Goal: Browse casually: Explore the website without a specific task or goal

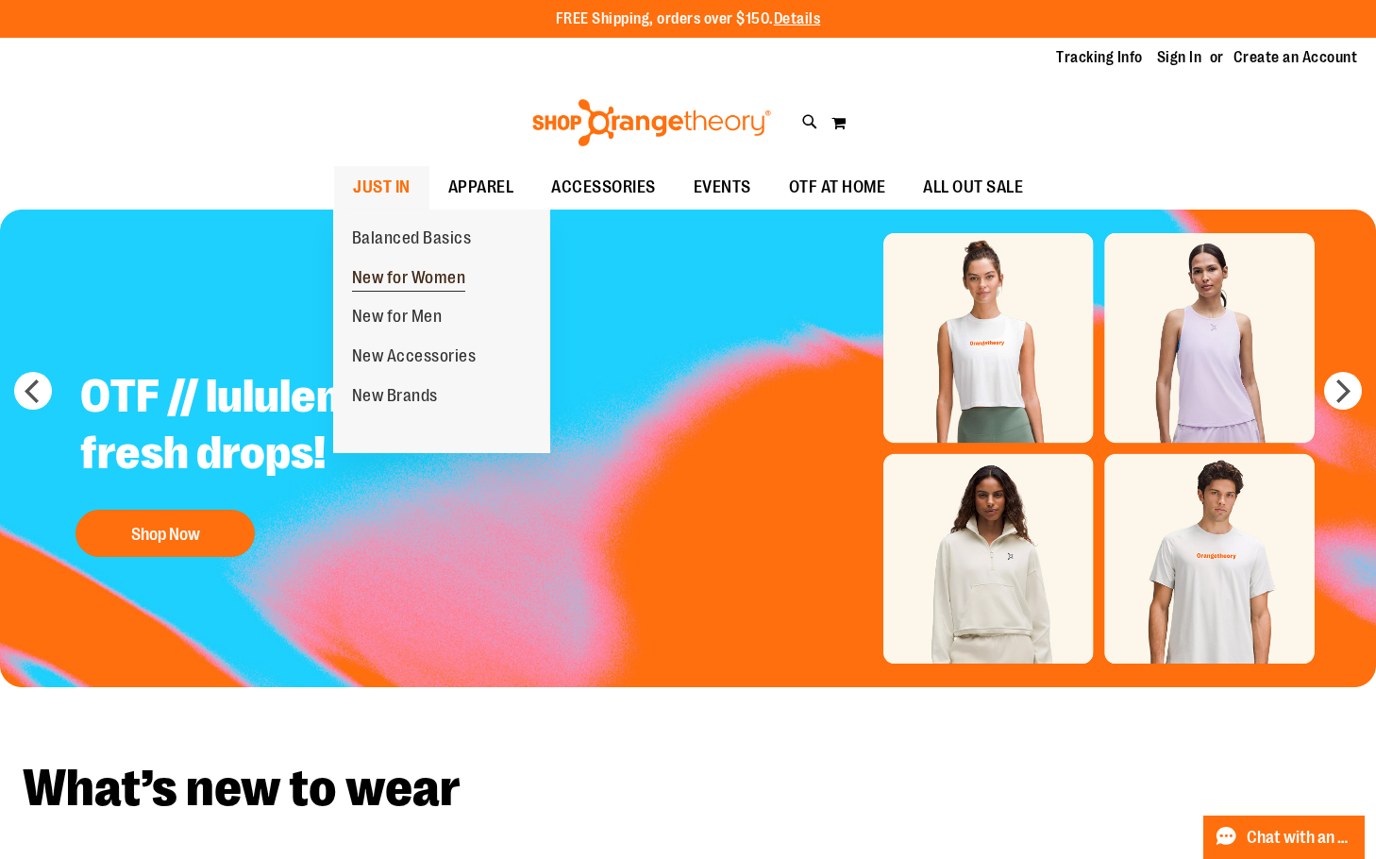
click at [379, 276] on span "New for Women" at bounding box center [409, 280] width 114 height 24
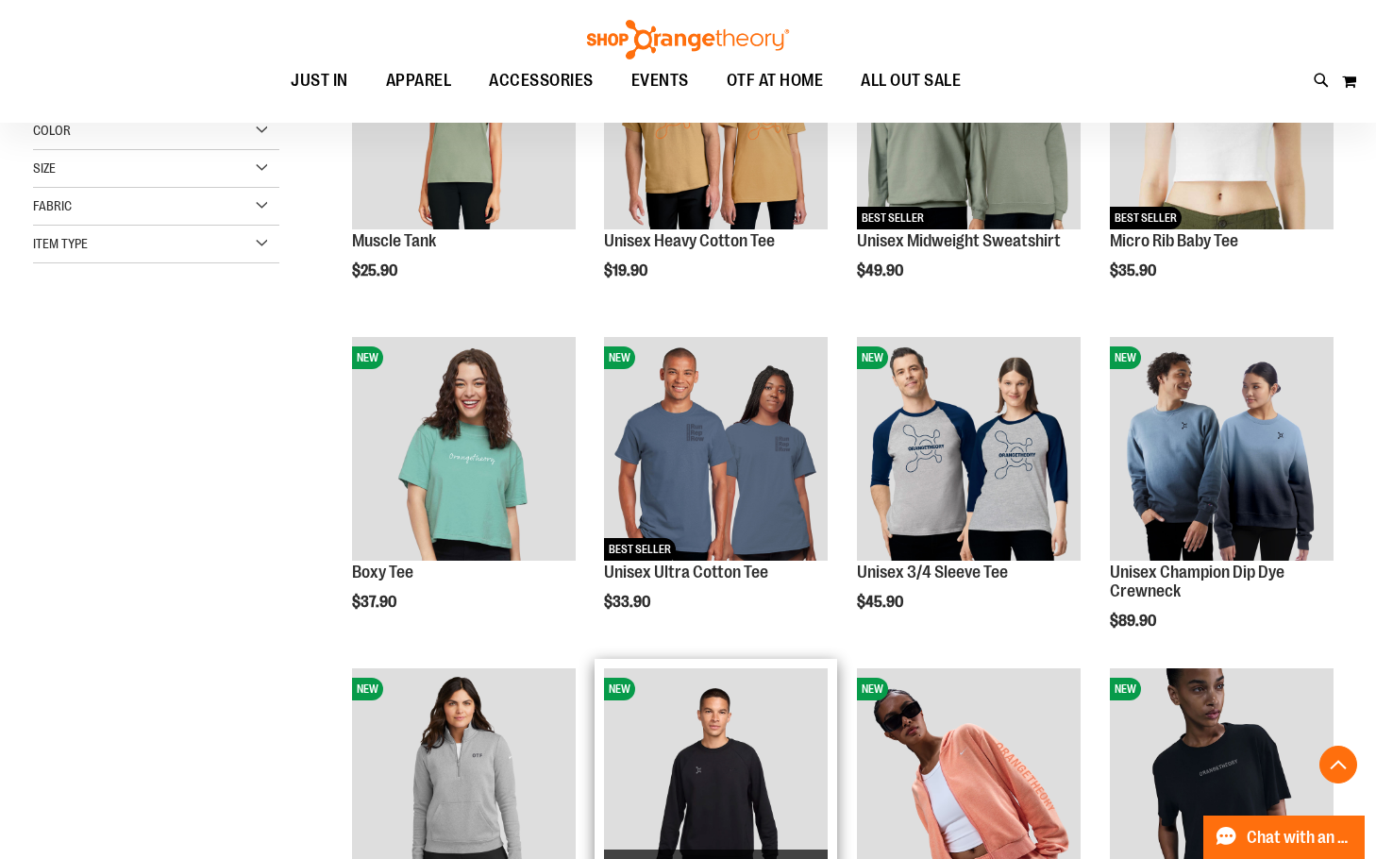
scroll to position [377, 0]
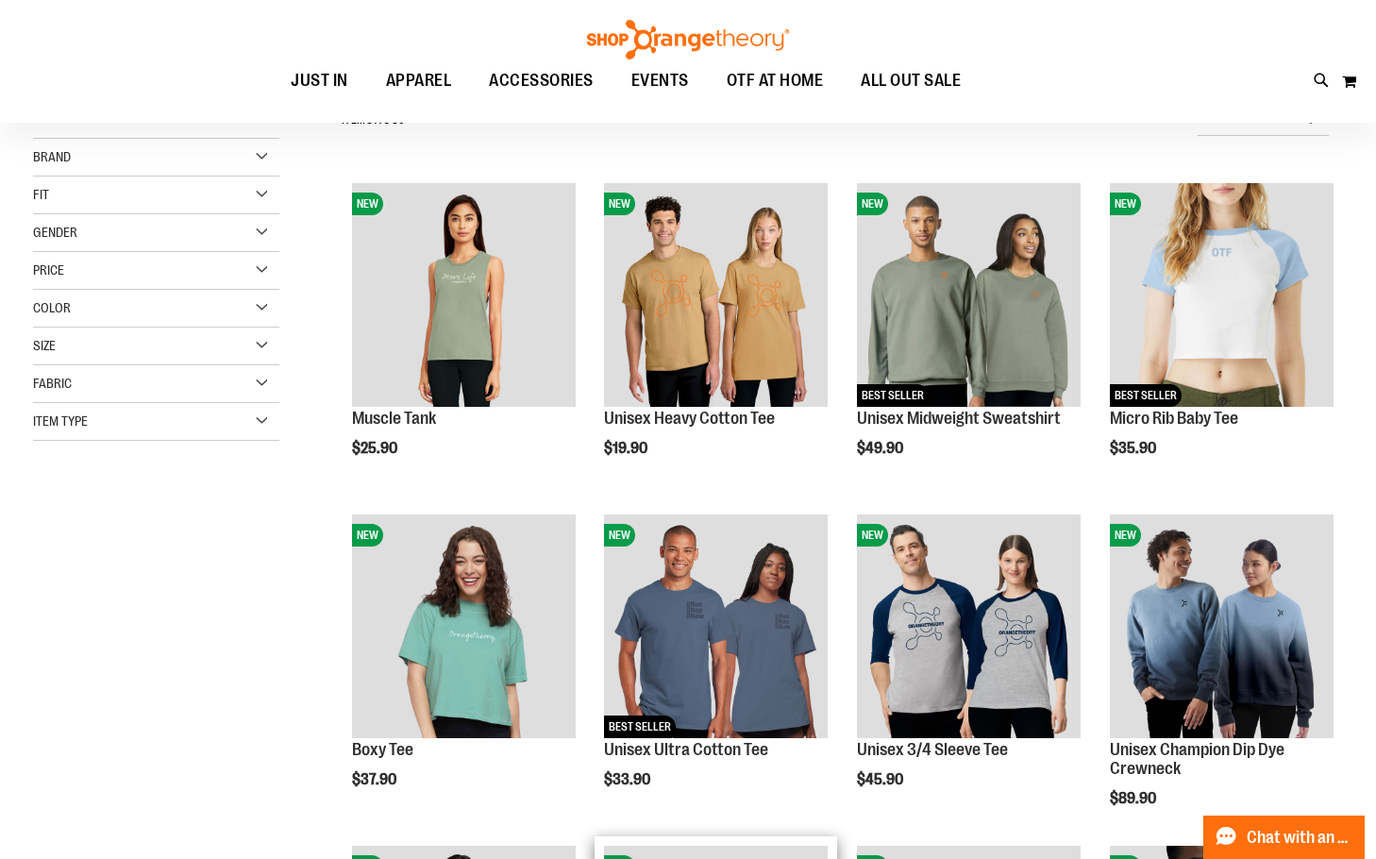
scroll to position [188, 0]
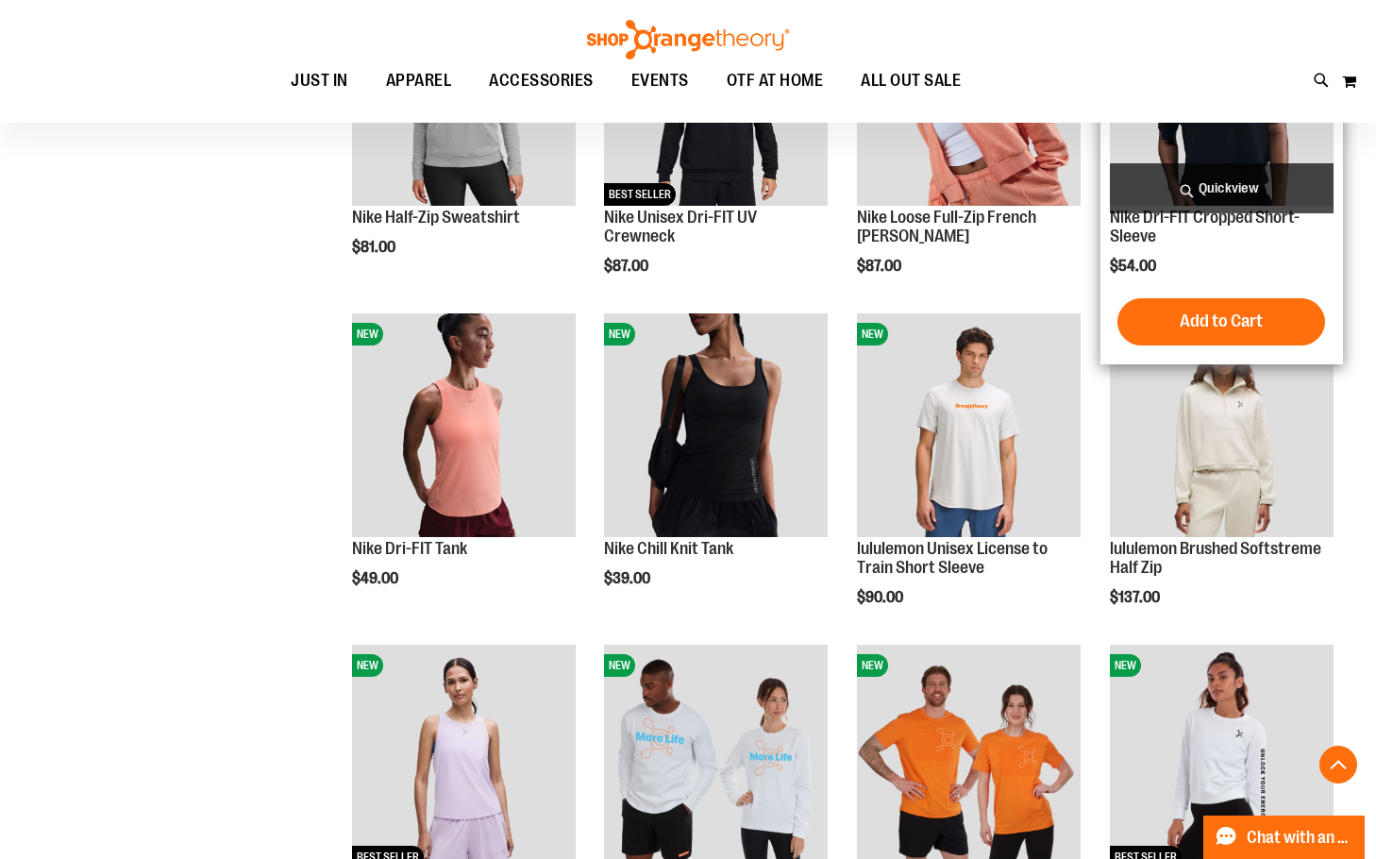
scroll to position [1132, 0]
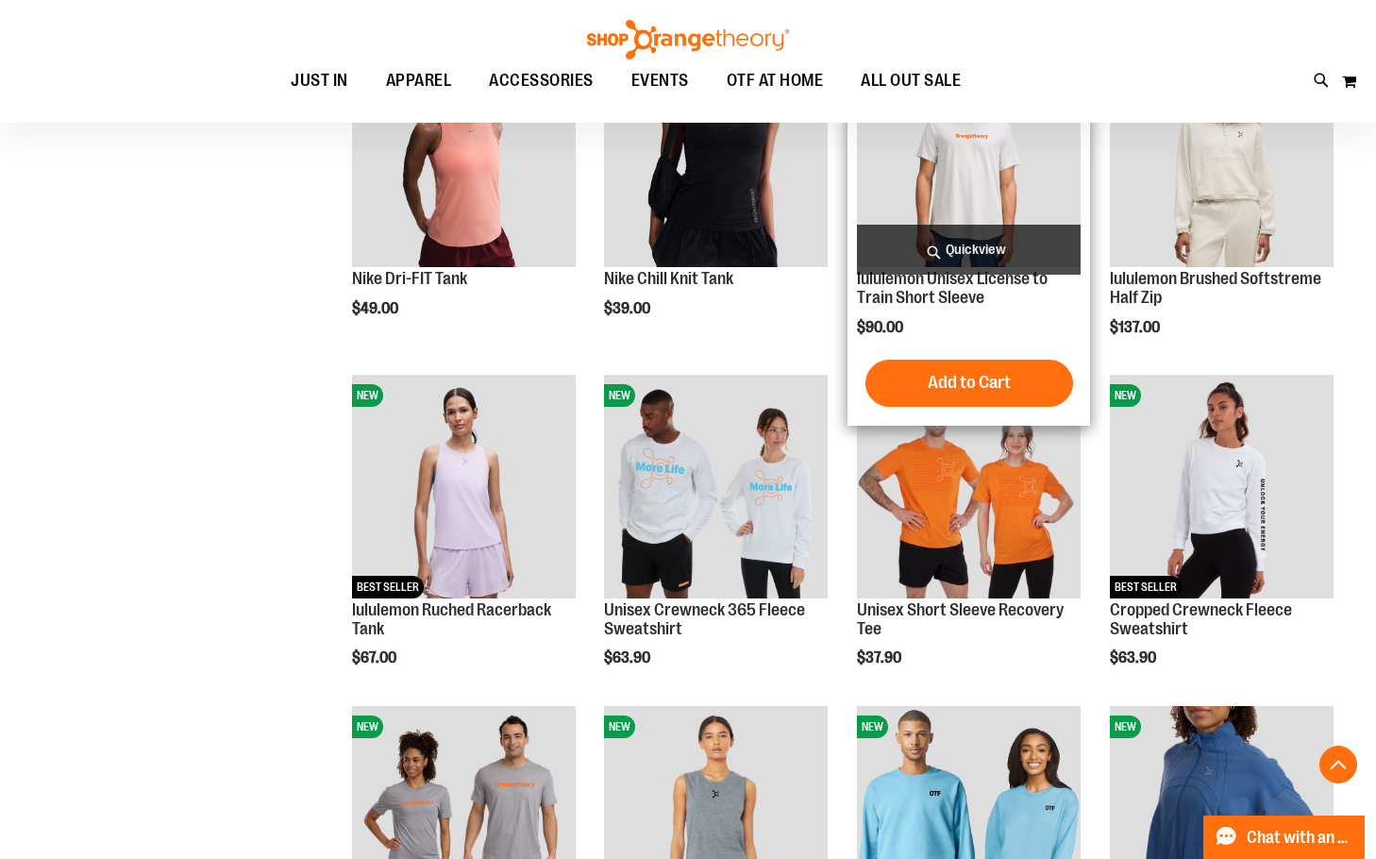
scroll to position [1132, 0]
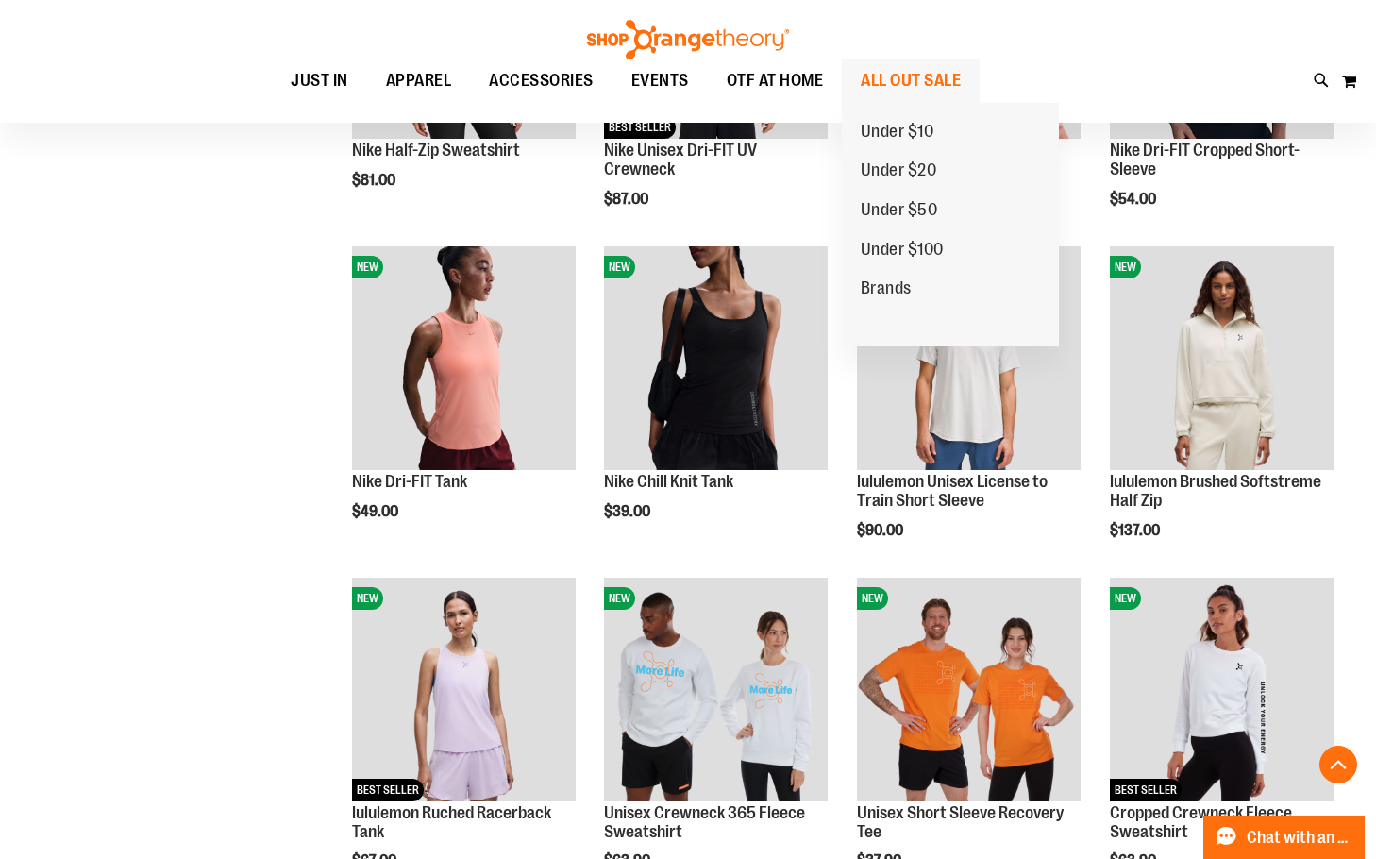
click at [887, 72] on span "ALL OUT SALE" at bounding box center [911, 80] width 100 height 42
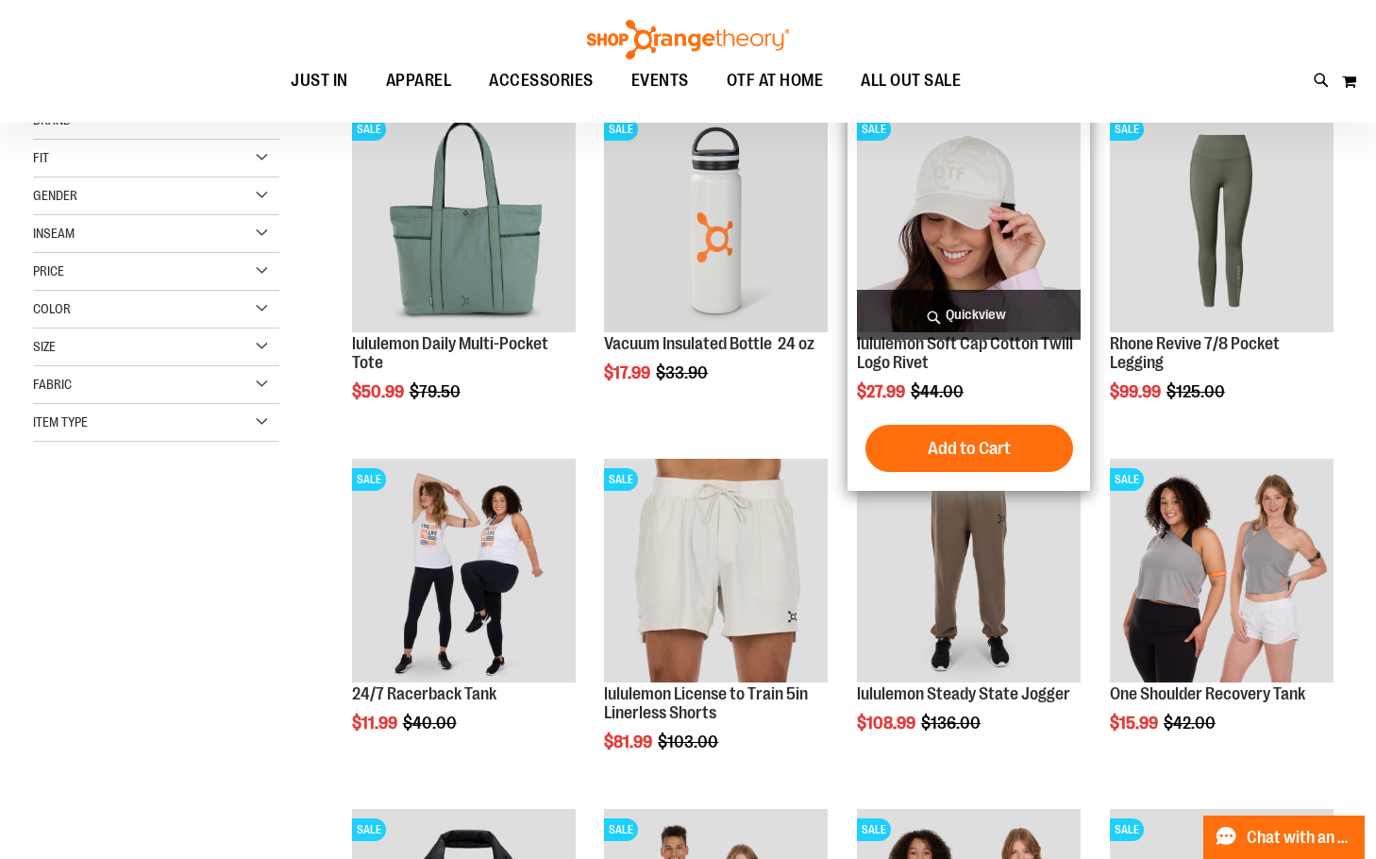
scroll to position [282, 0]
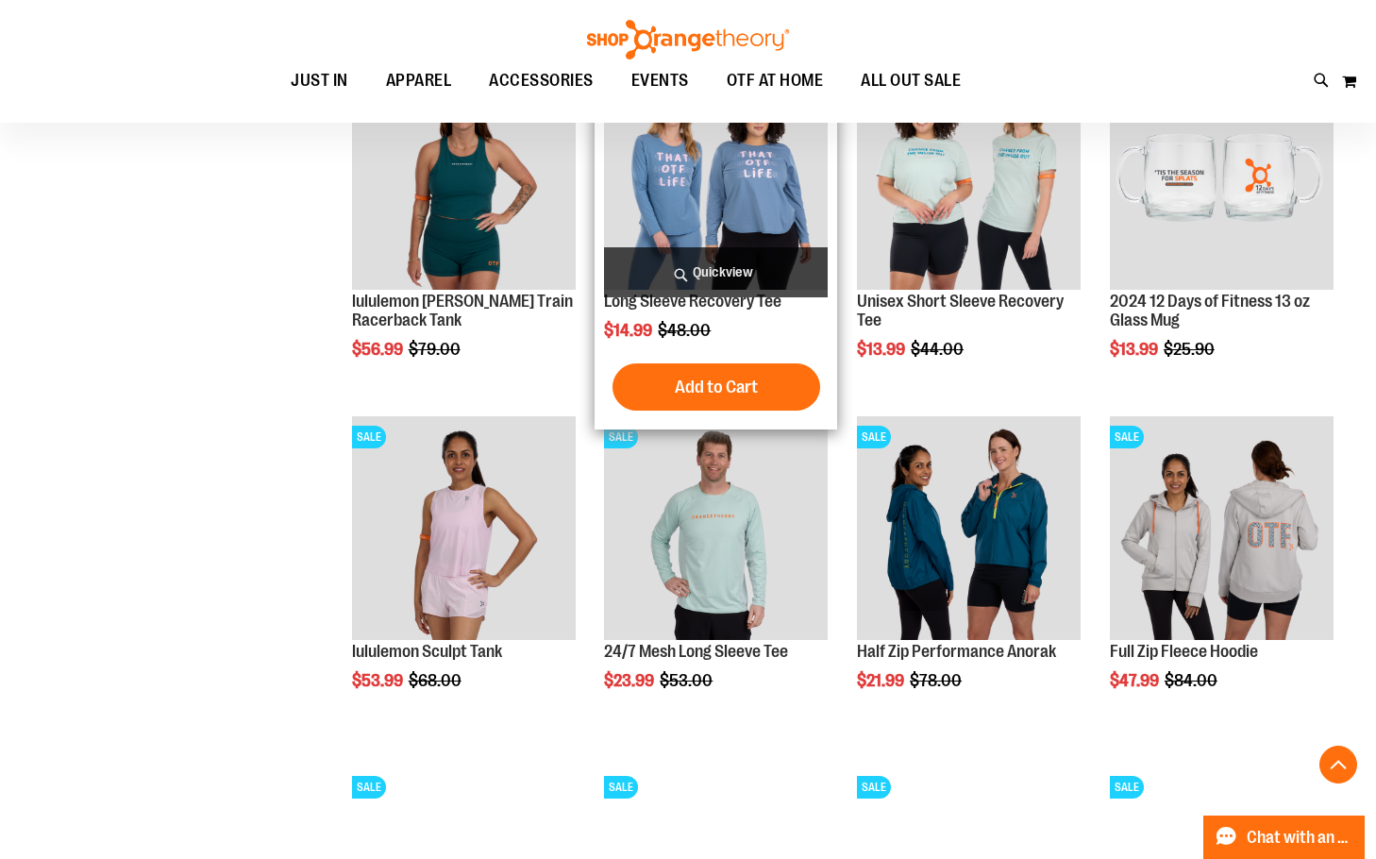
scroll to position [1415, 0]
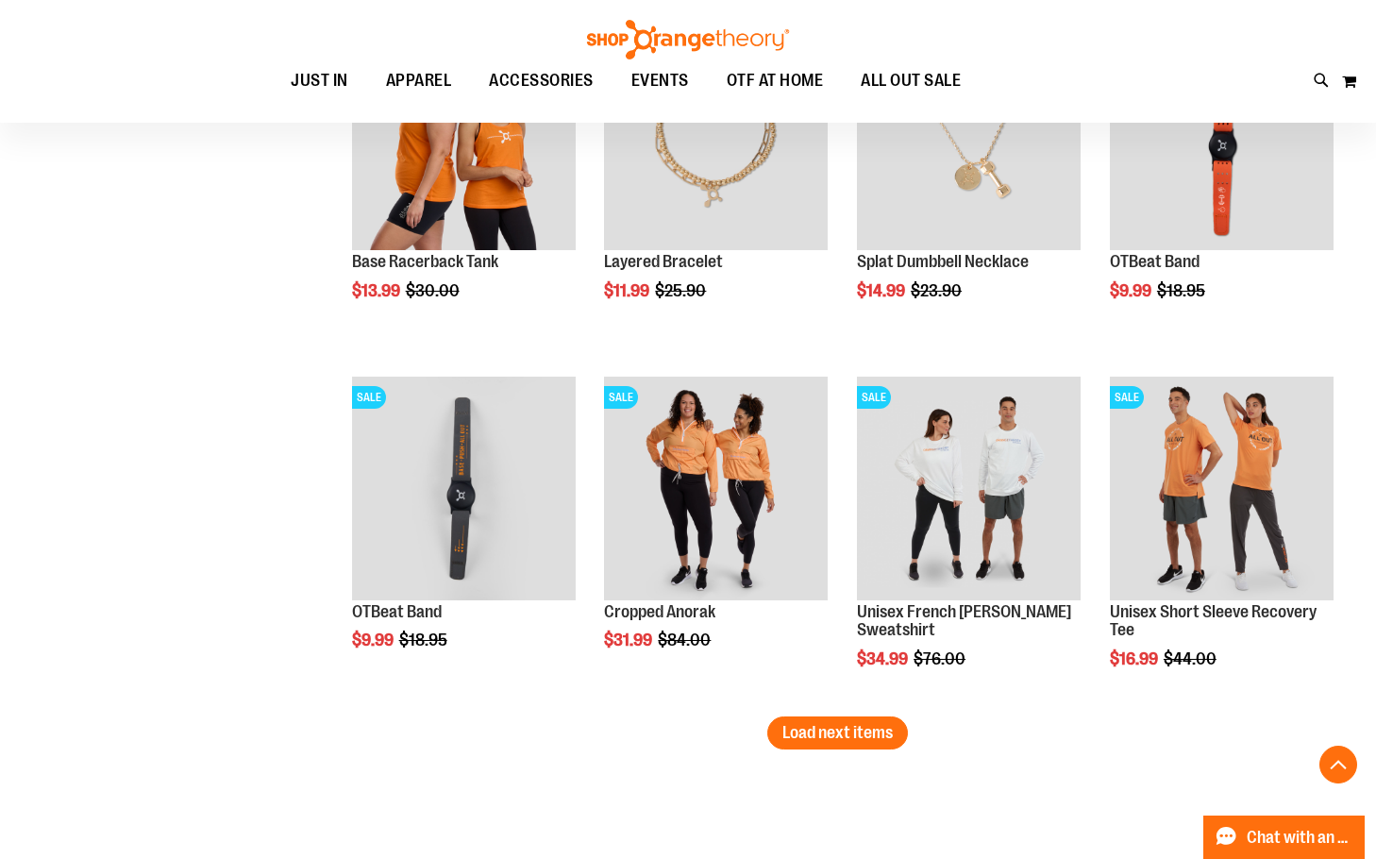
scroll to position [2831, 0]
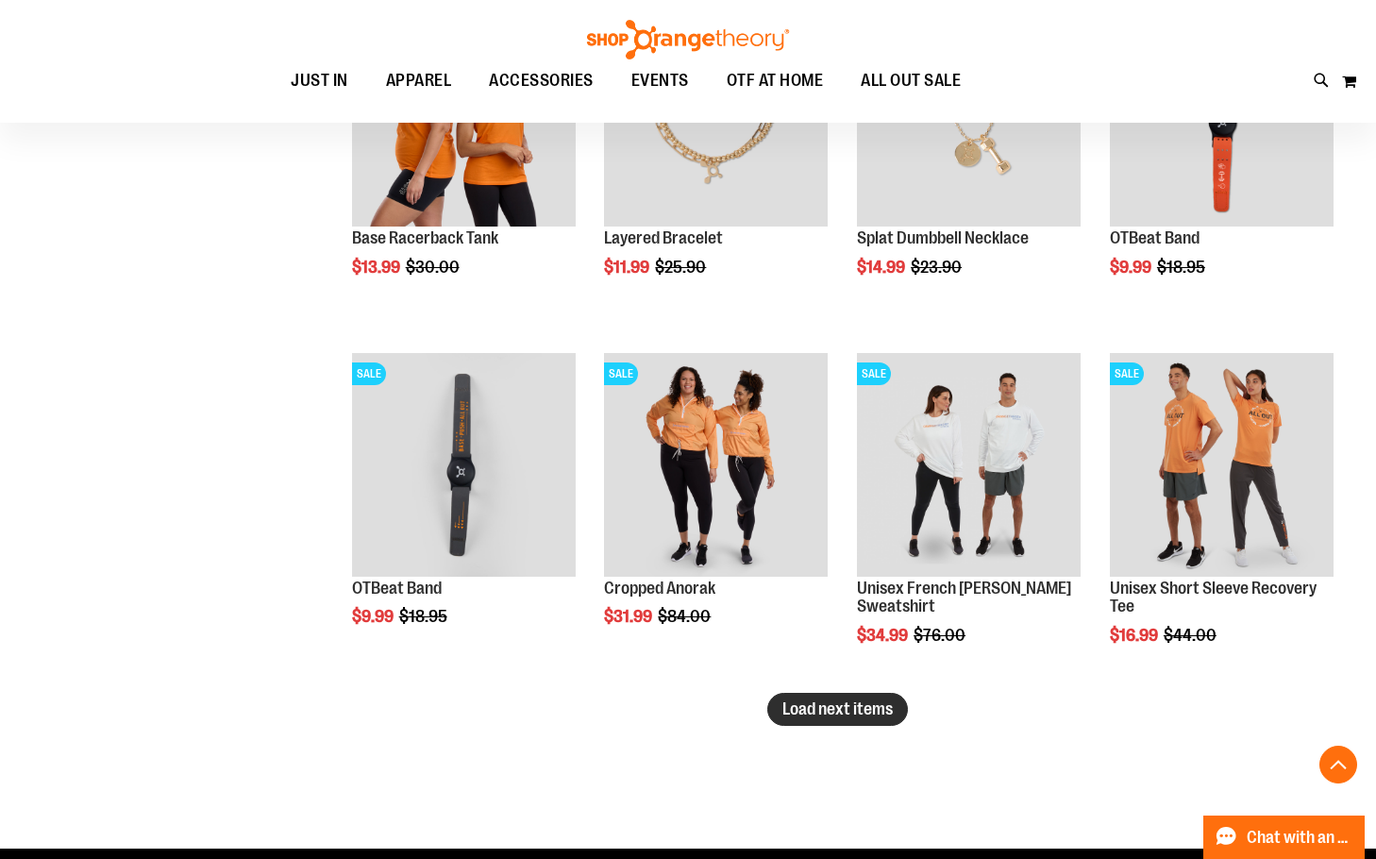
click at [809, 703] on span "Load next items" at bounding box center [838, 708] width 110 height 19
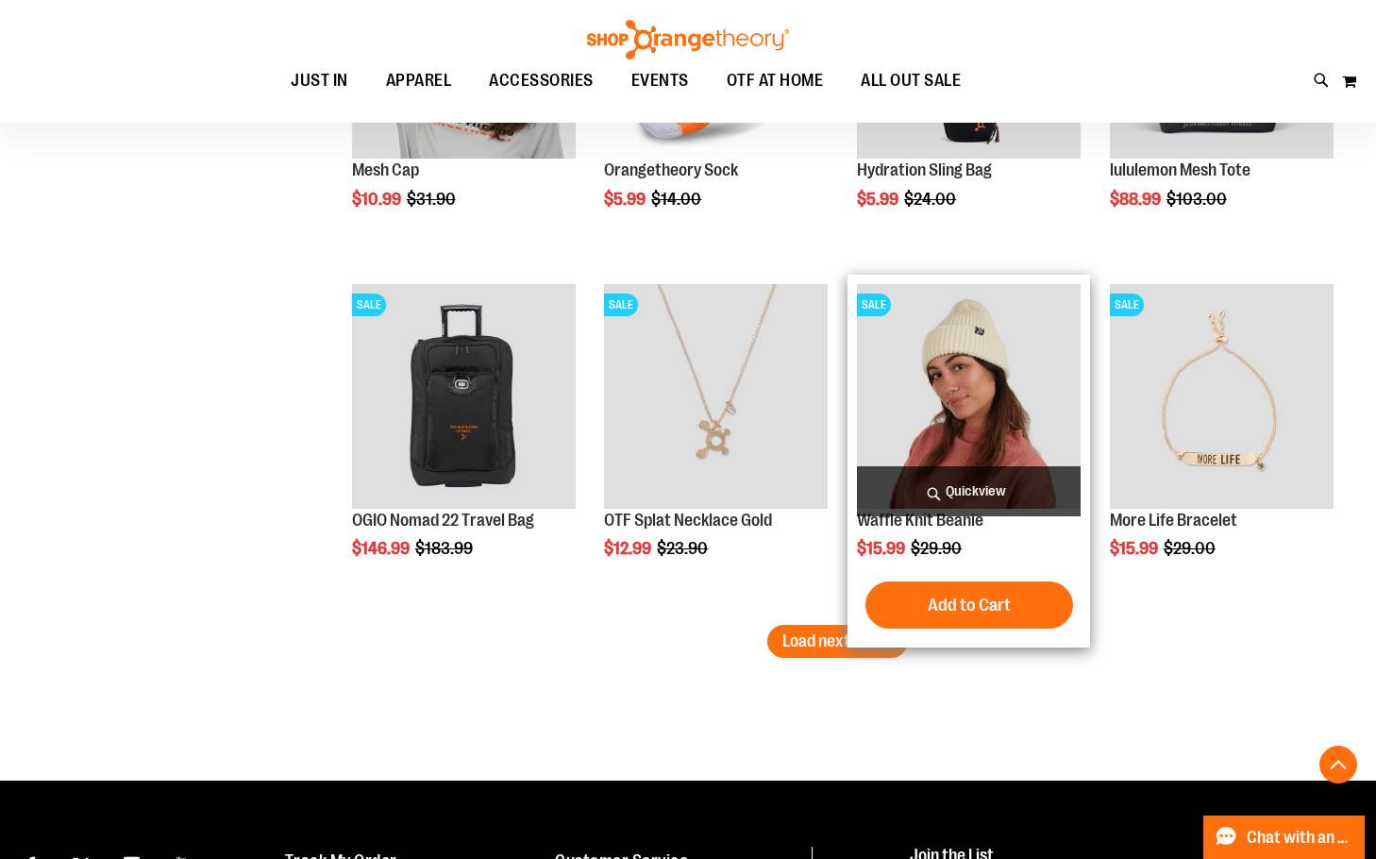
scroll to position [4058, 0]
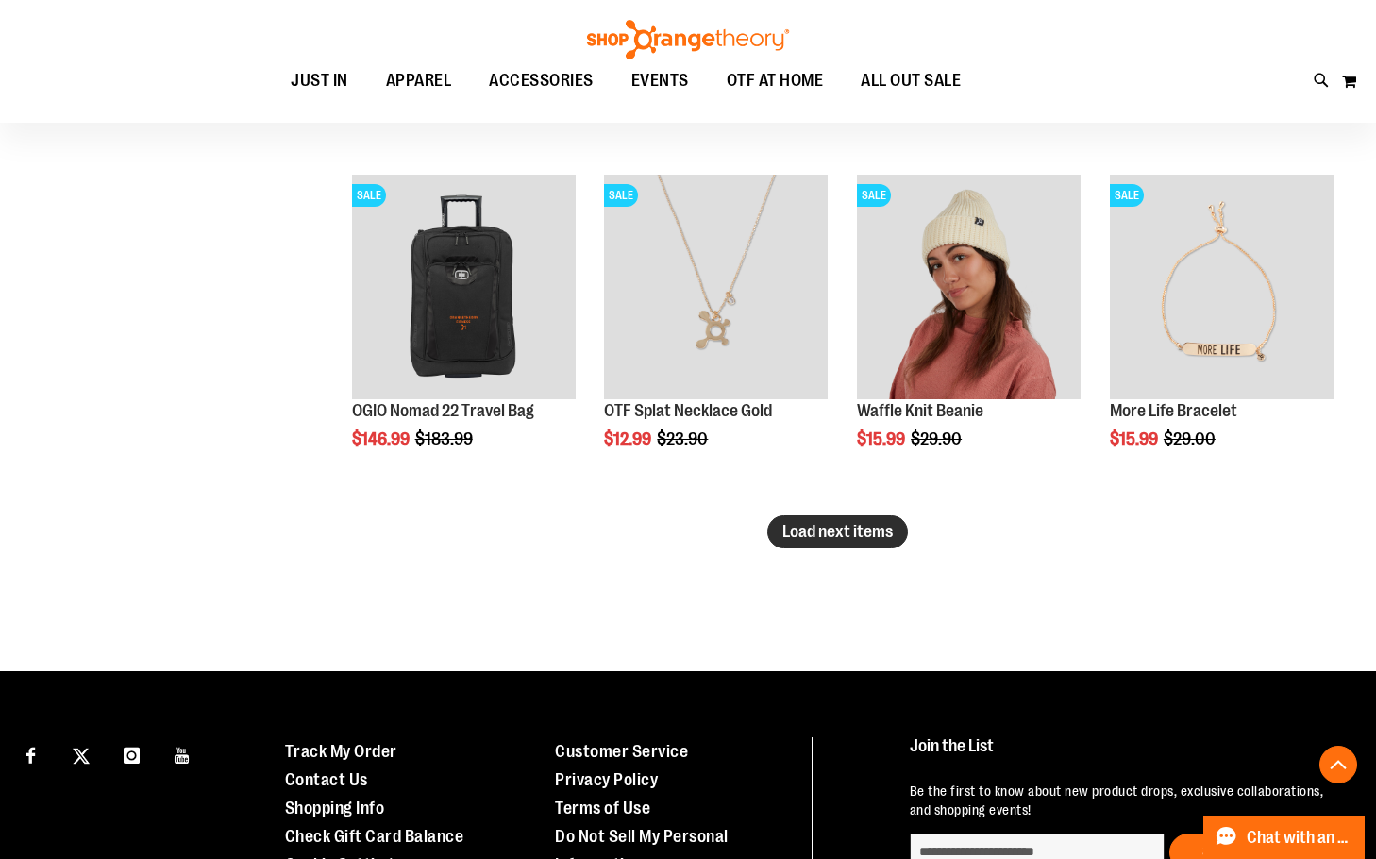
click at [894, 541] on button "Load next items" at bounding box center [837, 531] width 141 height 33
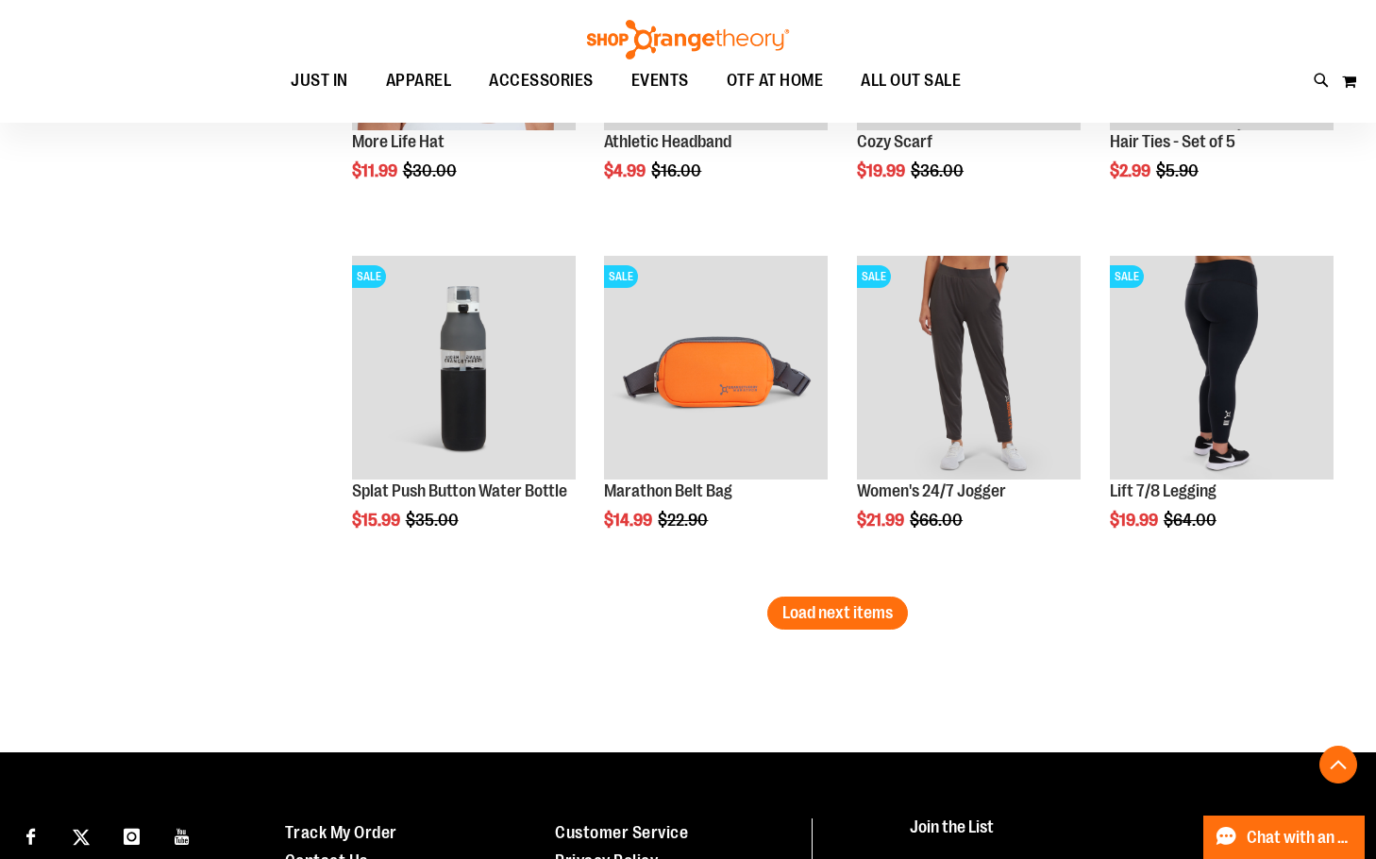
scroll to position [5096, 0]
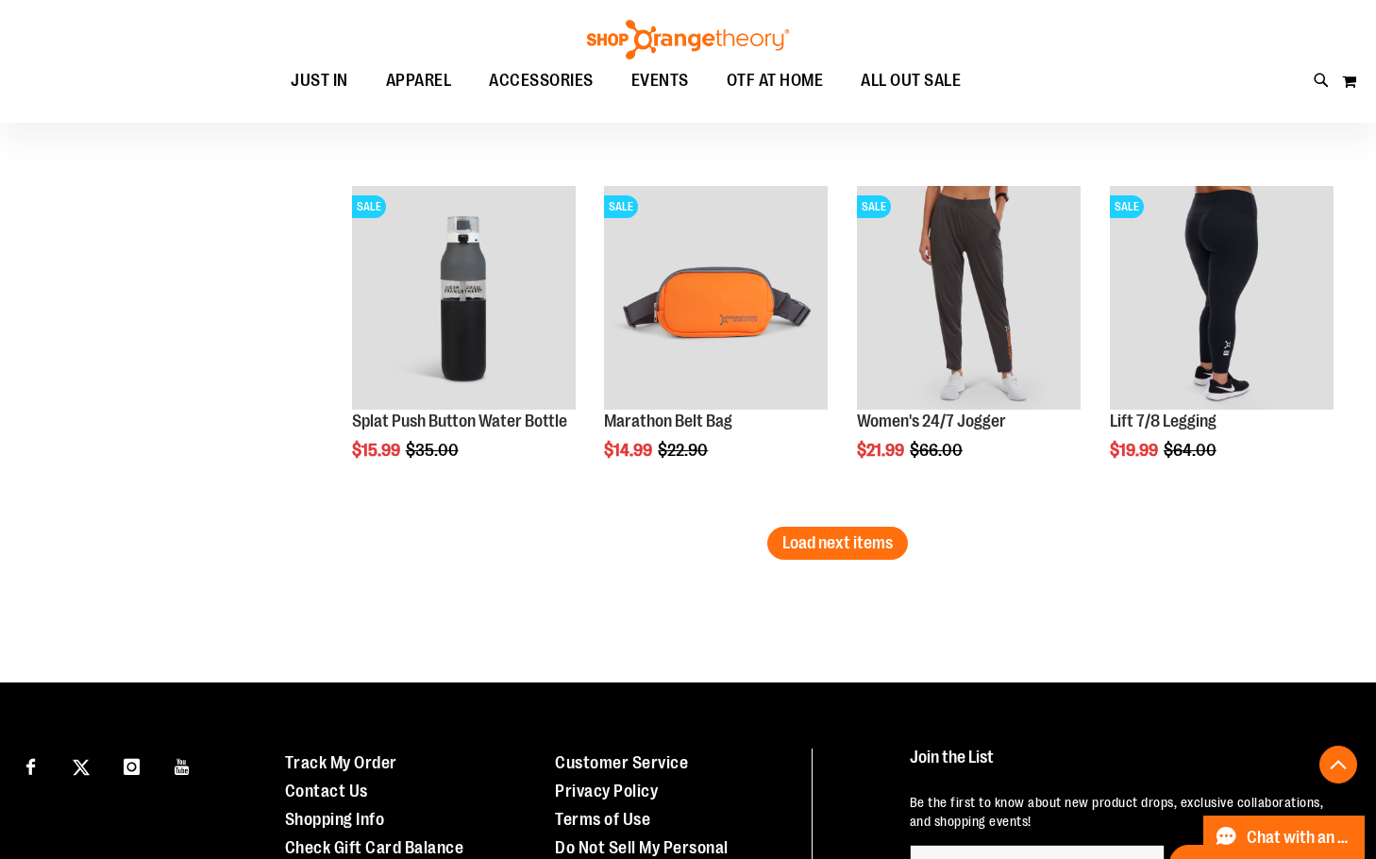
click at [880, 555] on button "Load next items" at bounding box center [837, 543] width 141 height 33
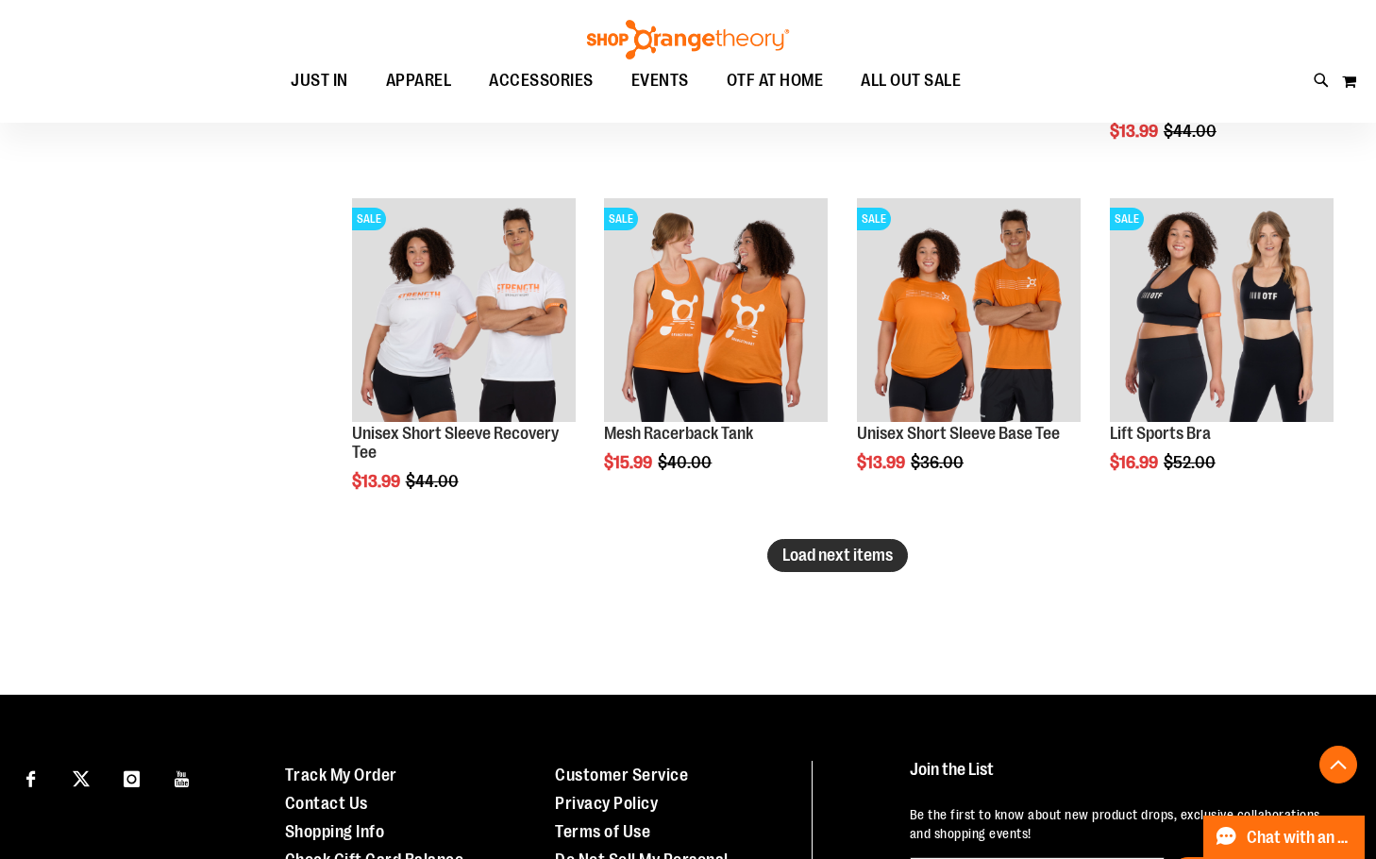
scroll to position [6135, 0]
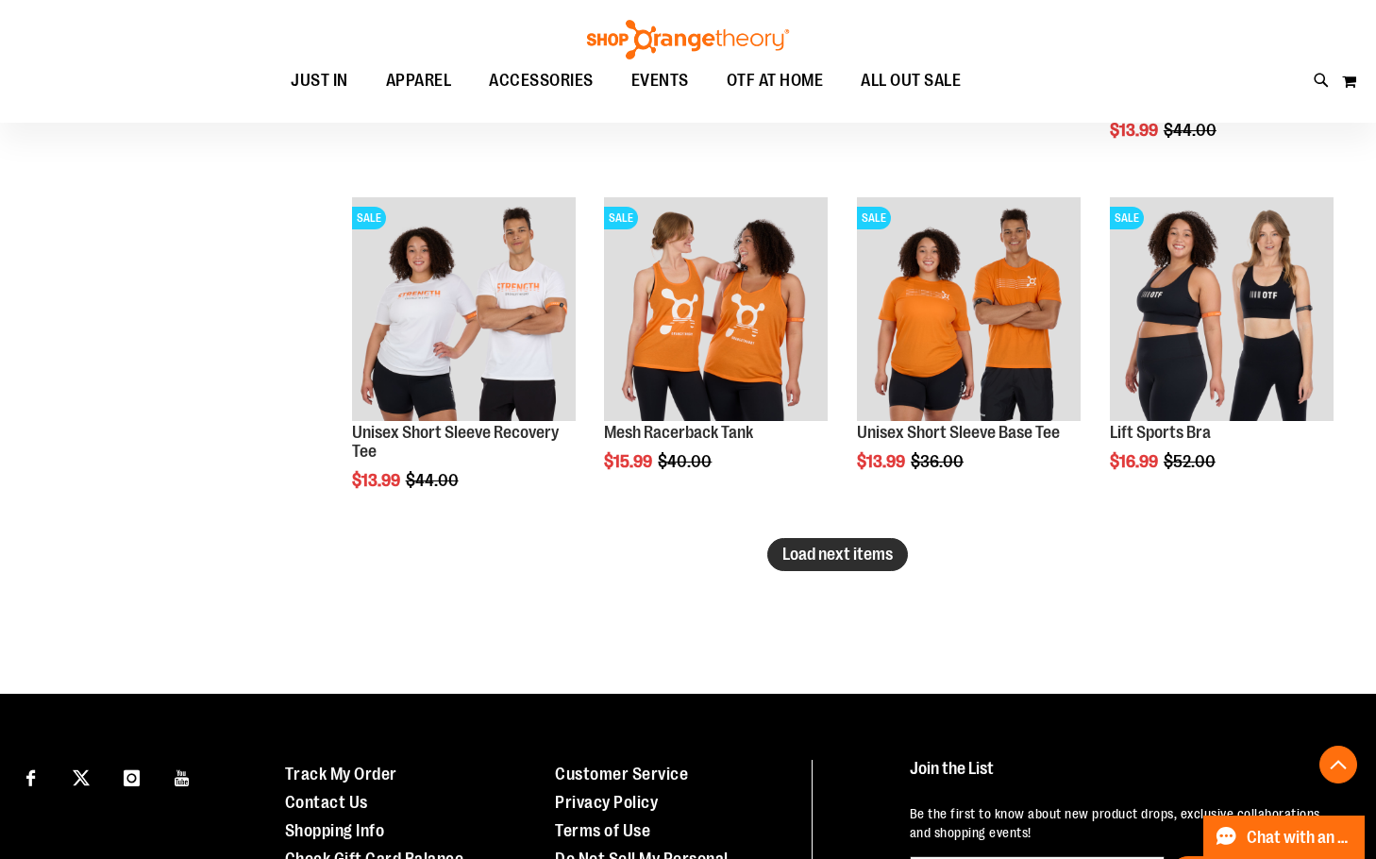
click at [837, 561] on span "Load next items" at bounding box center [838, 554] width 110 height 19
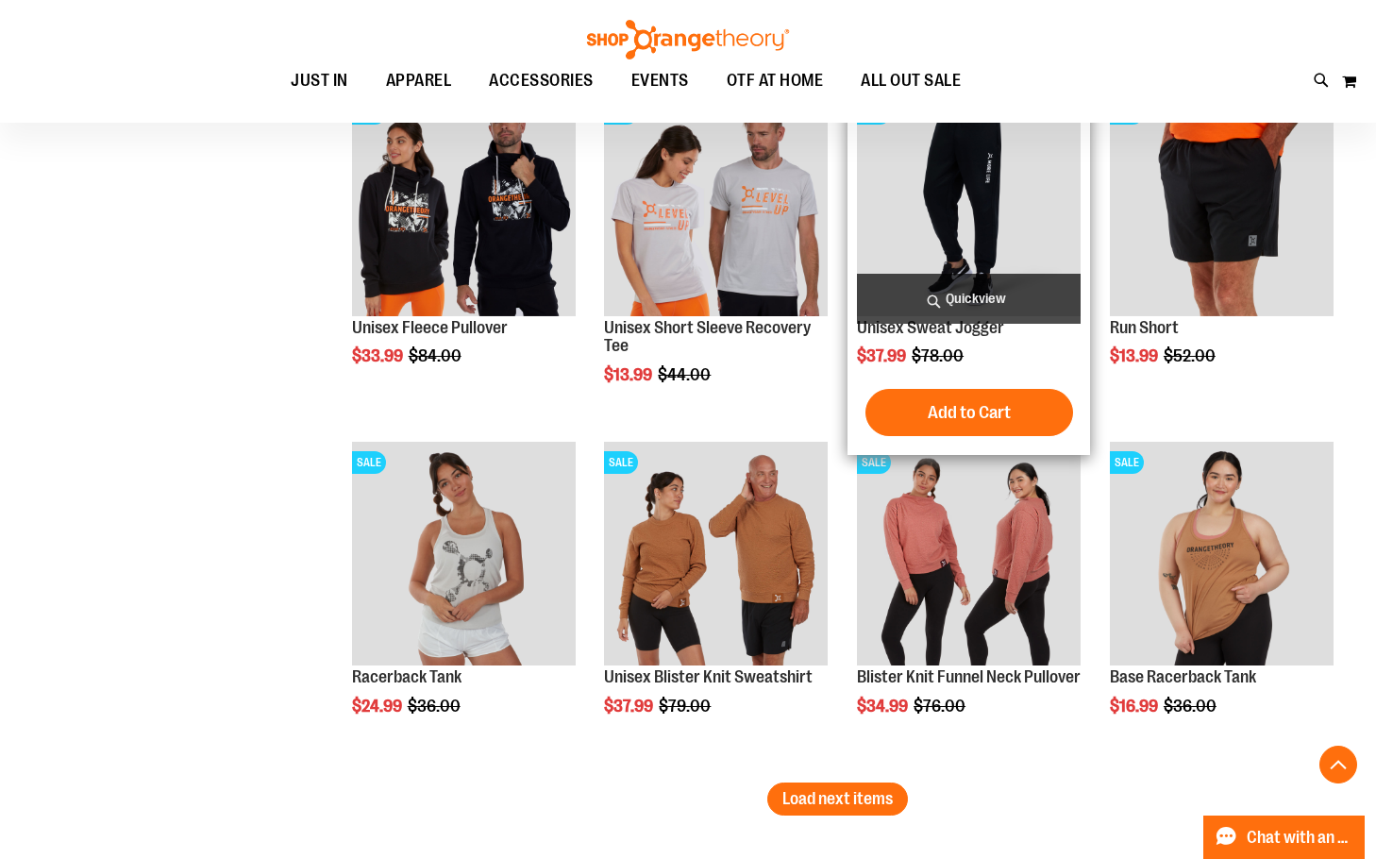
scroll to position [6984, 0]
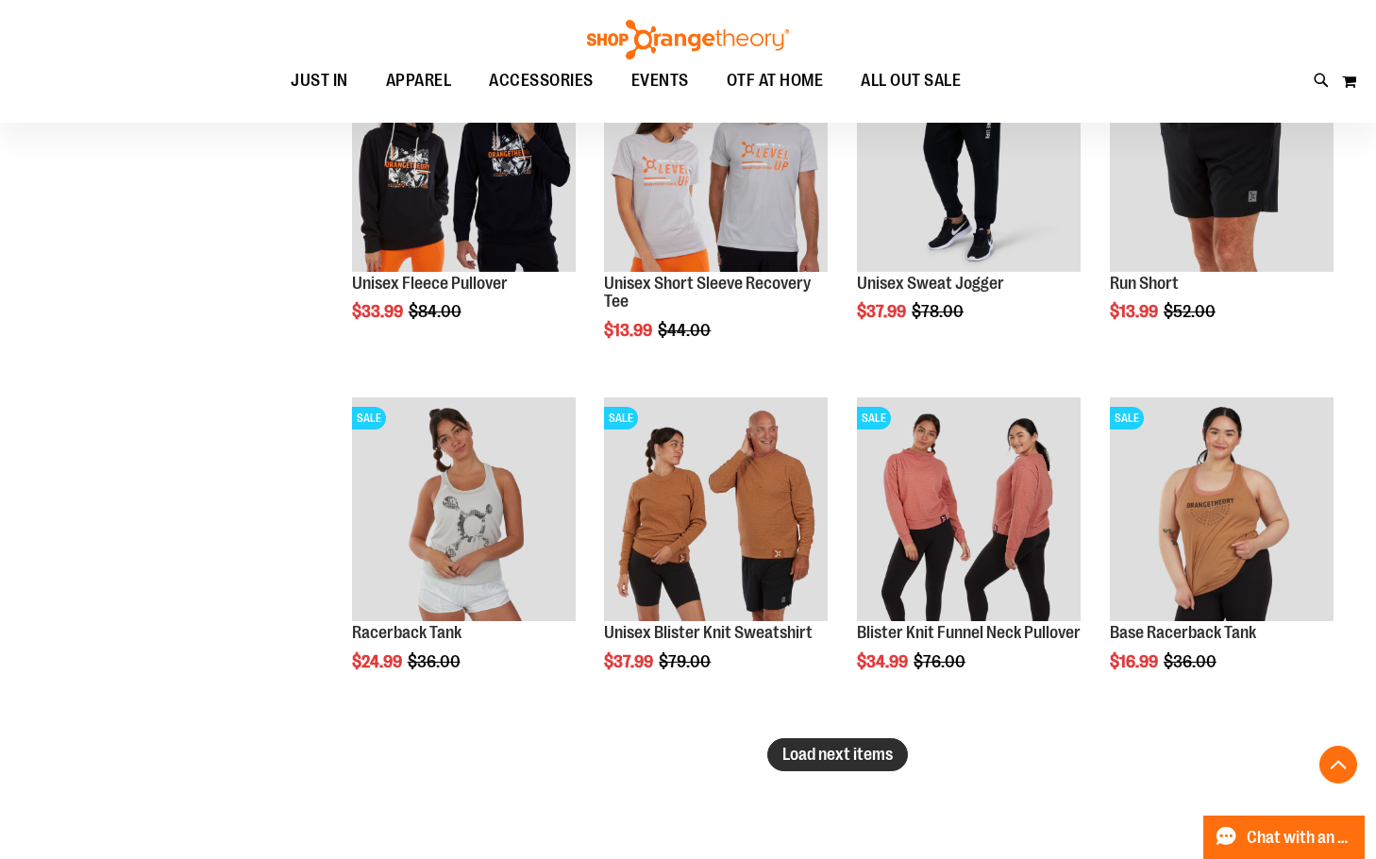
click at [833, 743] on button "Load next items" at bounding box center [837, 754] width 141 height 33
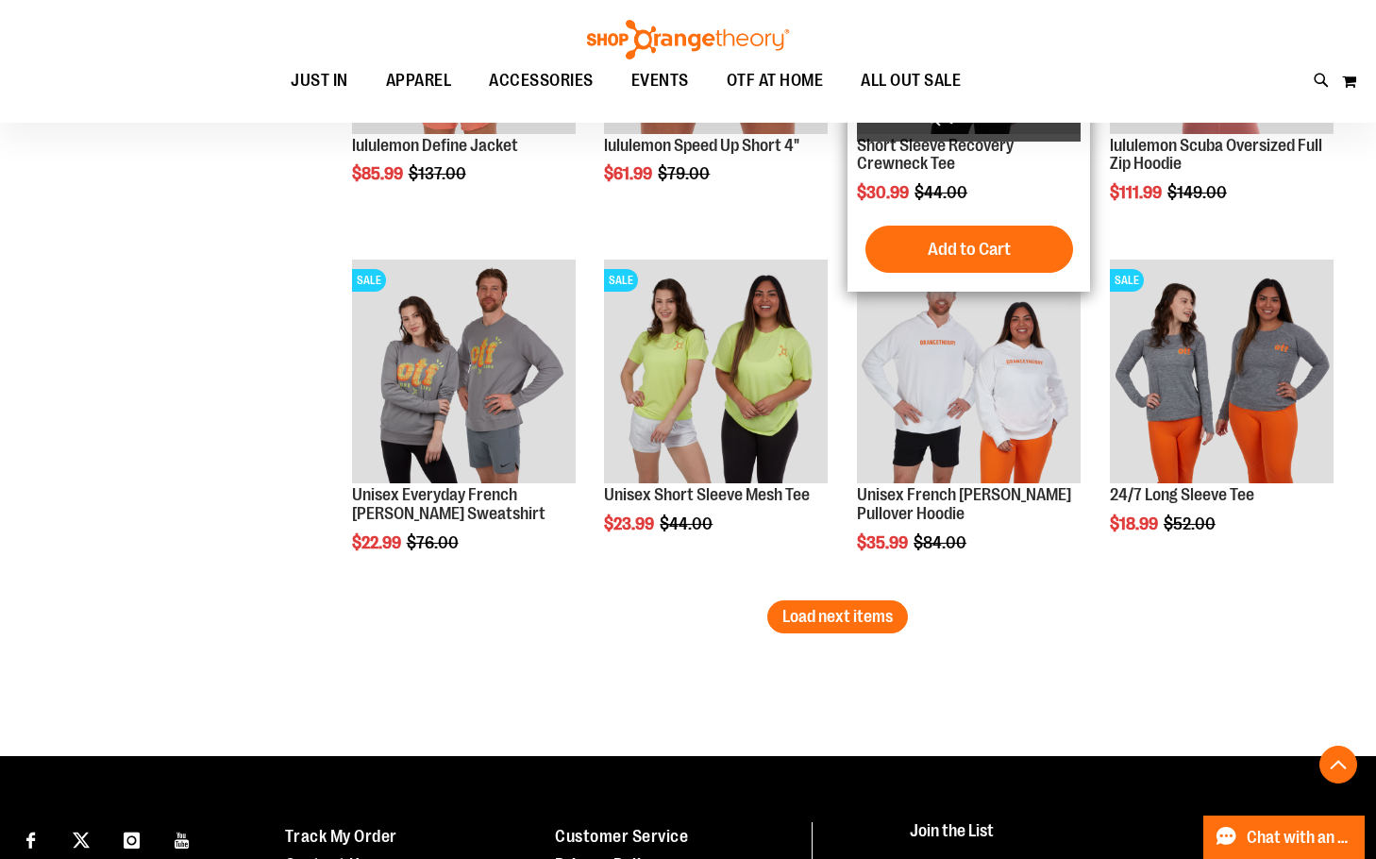
scroll to position [8212, 0]
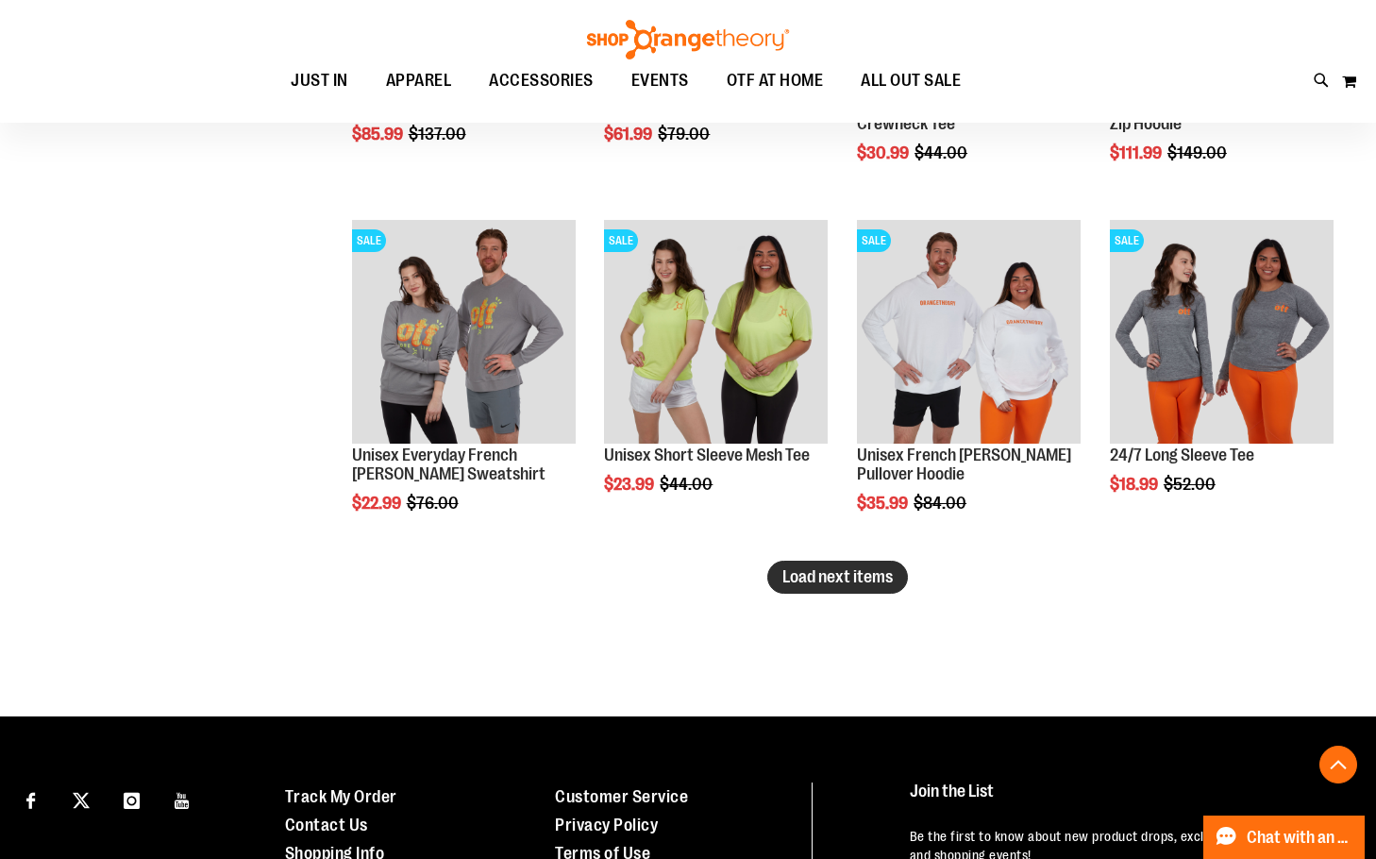
click at [849, 593] on button "Load next items" at bounding box center [837, 577] width 141 height 33
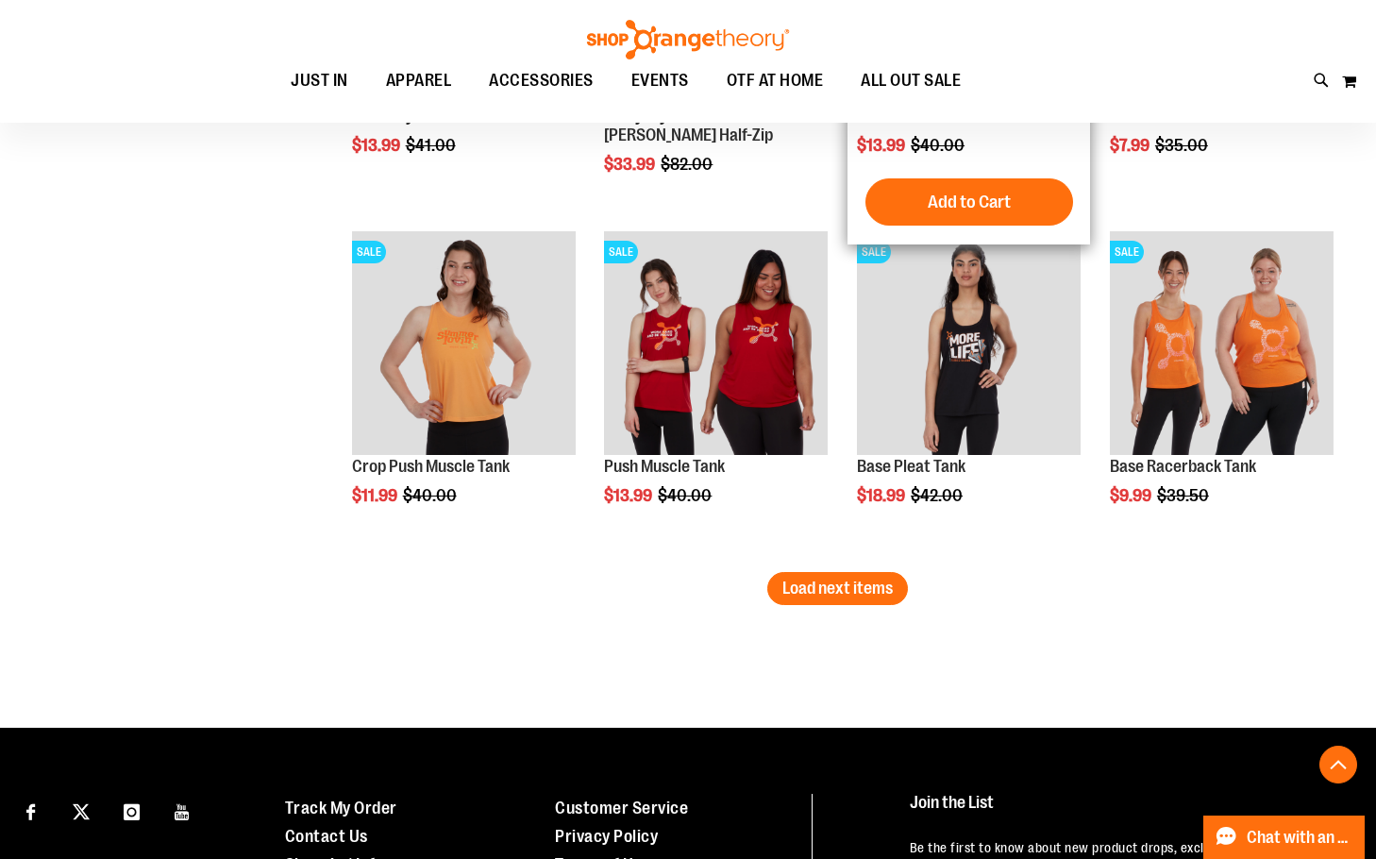
scroll to position [9344, 0]
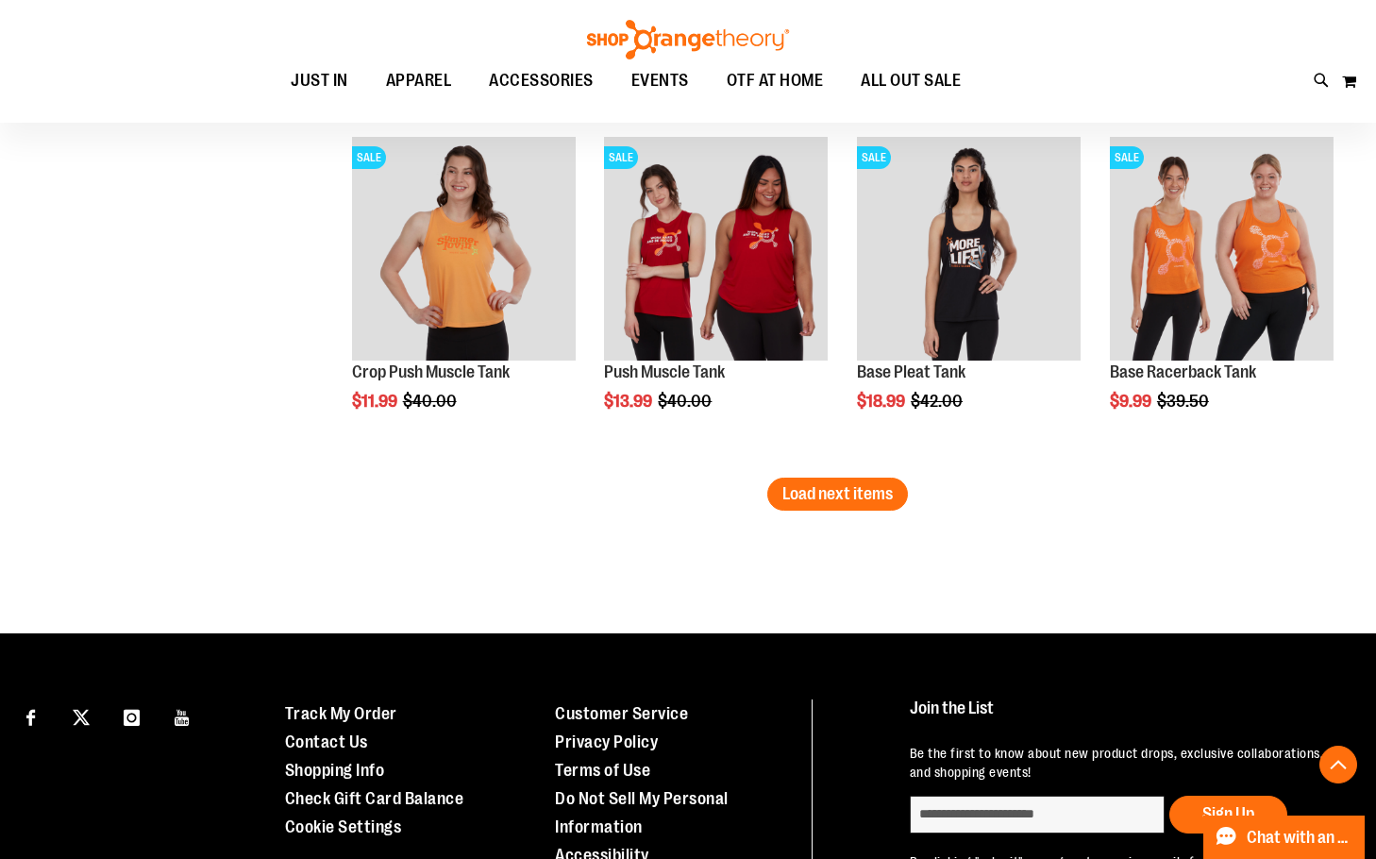
drag, startPoint x: 891, startPoint y: 504, endPoint x: 895, endPoint y: 488, distance: 16.5
click at [894, 501] on button "Load next items" at bounding box center [837, 494] width 141 height 33
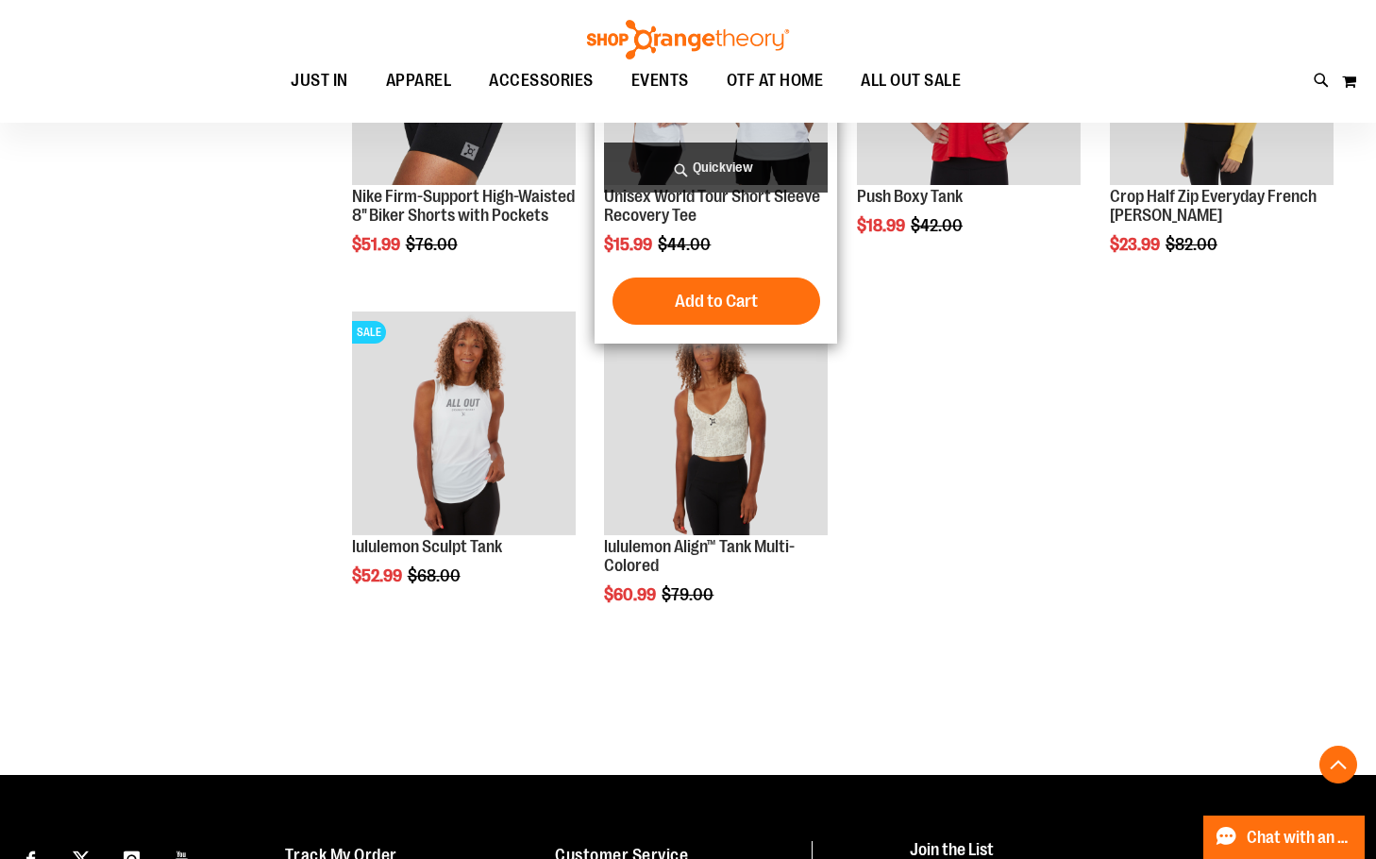
scroll to position [10099, 0]
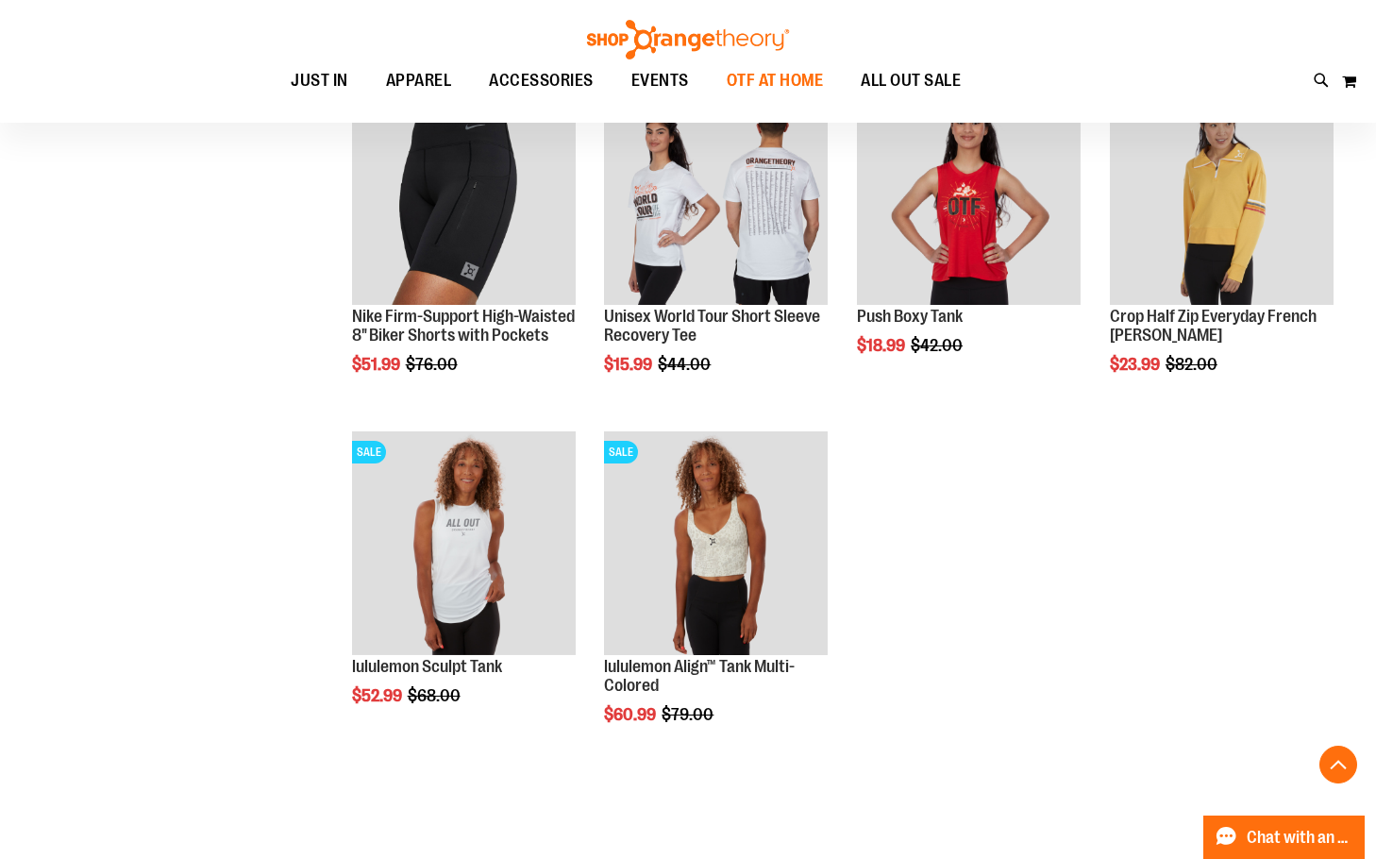
click at [799, 97] on span "OTF AT HOME" at bounding box center [775, 80] width 97 height 42
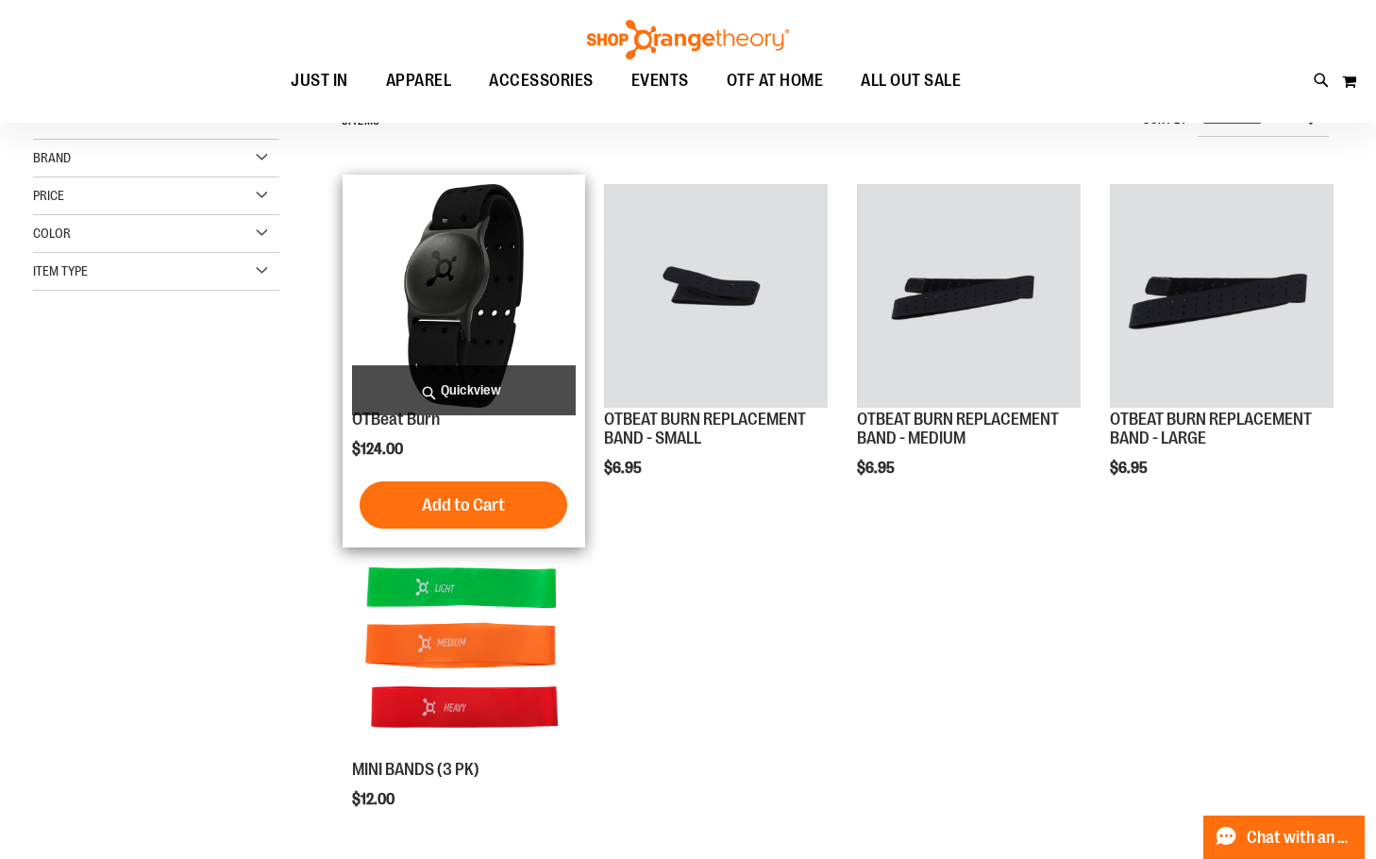
scroll to position [93, 0]
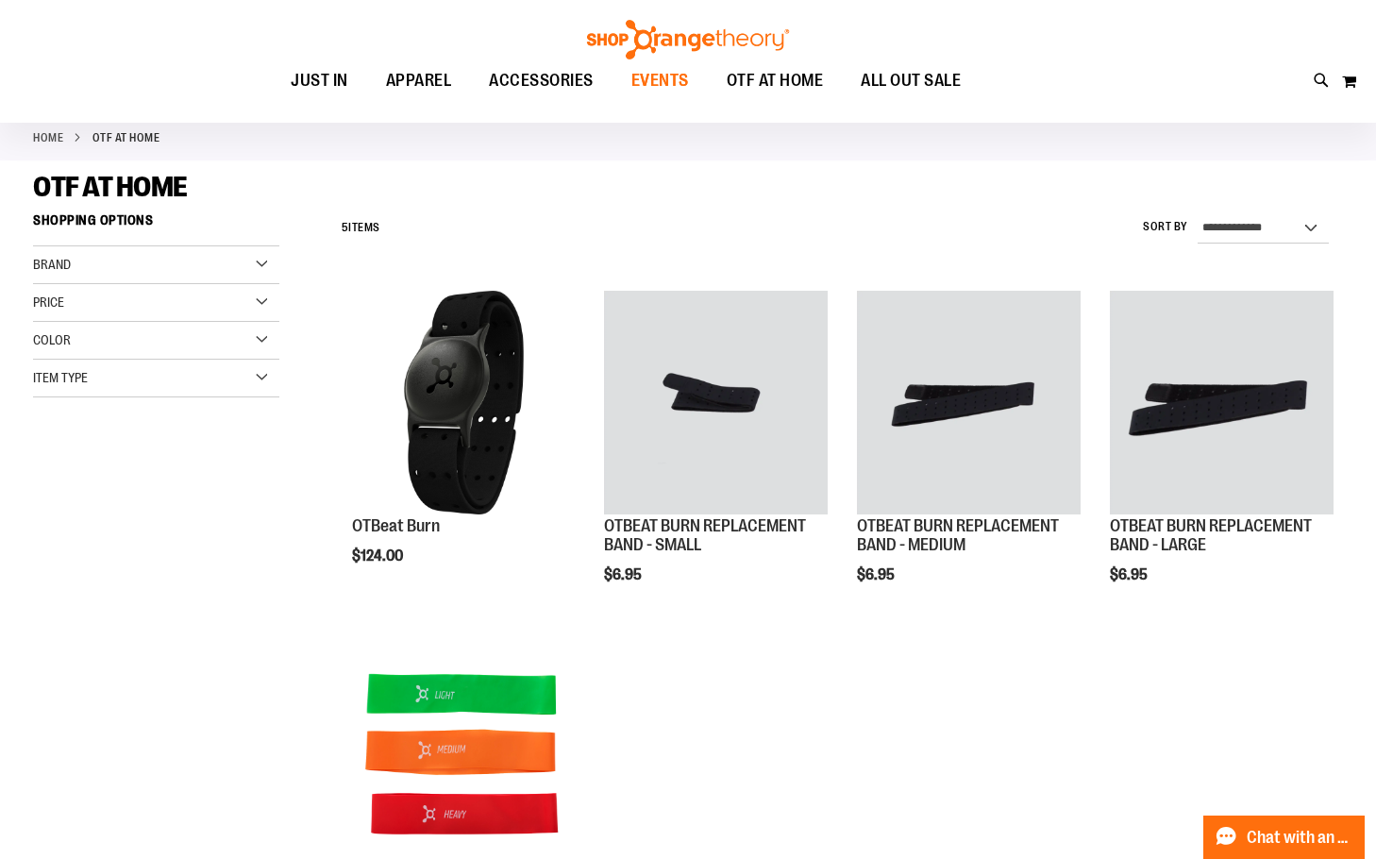
click at [653, 76] on span "EVENTS" at bounding box center [661, 80] width 58 height 42
